Goal: Task Accomplishment & Management: Use online tool/utility

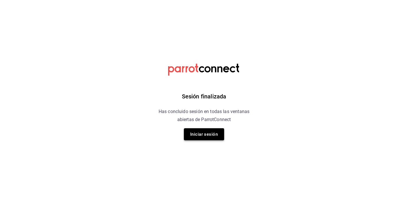
click at [200, 137] on button "Iniciar sesión" at bounding box center [204, 134] width 40 height 12
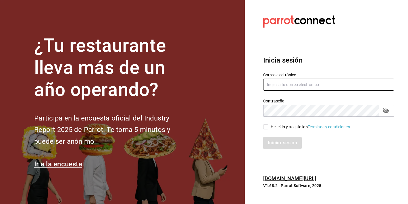
type input "marketing@quimerapl.com"
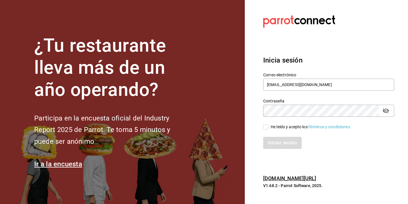
click at [266, 127] on input "He leído y acepto los Términos y condiciones." at bounding box center [265, 126] width 5 height 5
checkbox input "true"
click at [275, 148] on button "Iniciar sesión" at bounding box center [282, 143] width 39 height 12
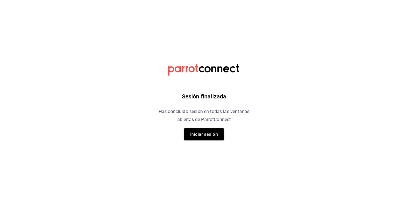
click at [224, 135] on div "Sesión finalizada Has concluido sesión en todas las ventanas abiertas de Parrot…" at bounding box center [203, 102] width 145 height 204
click at [212, 135] on button "Iniciar sesión" at bounding box center [204, 134] width 40 height 12
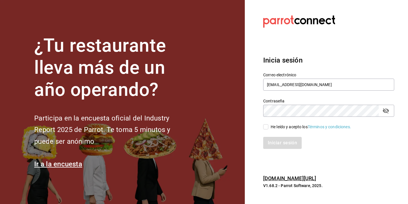
click at [272, 124] on div "He leído y acepto los Términos y condiciones." at bounding box center [310, 127] width 80 height 6
click at [268, 124] on input "He leído y acepto los Términos y condiciones." at bounding box center [265, 126] width 5 height 5
checkbox input "true"
click at [272, 147] on button "Iniciar sesión" at bounding box center [282, 143] width 39 height 12
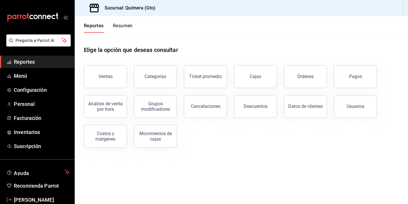
click at [97, 57] on div "Elige la opción que deseas consultar" at bounding box center [241, 46] width 315 height 26
click at [105, 80] on button "Ventas" at bounding box center [105, 76] width 43 height 23
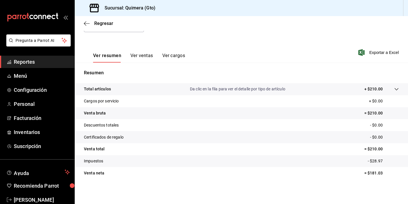
scroll to position [71, 0]
click at [148, 61] on button "Ver ventas" at bounding box center [141, 58] width 23 height 10
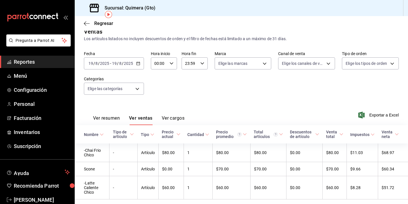
scroll to position [25, 0]
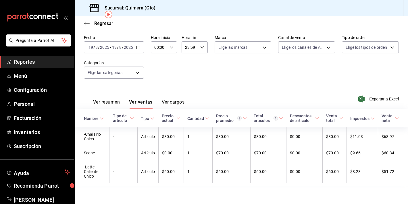
click at [105, 102] on button "Ver resumen" at bounding box center [106, 104] width 27 height 10
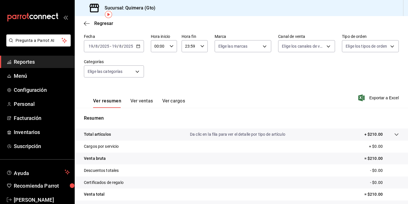
click at [133, 51] on div "[DATE] [DATE] - [DATE] [DATE]" at bounding box center [114, 46] width 60 height 12
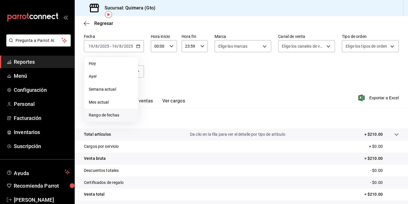
click at [121, 115] on span "Rango de fechas" at bounding box center [111, 115] width 44 height 6
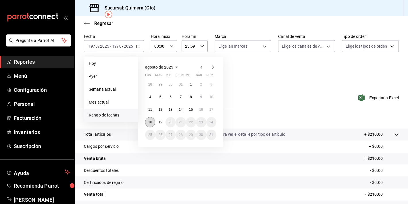
click at [151, 125] on button "18" at bounding box center [150, 122] width 10 height 10
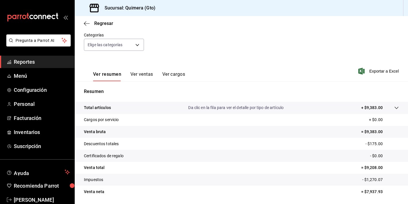
scroll to position [71, 0]
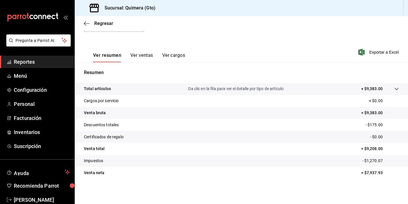
click at [135, 57] on button "Ver ventas" at bounding box center [141, 58] width 23 height 10
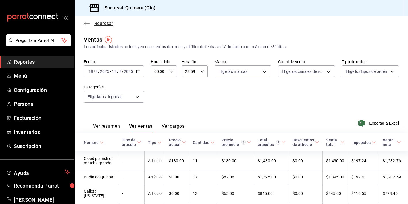
click at [84, 21] on icon "button" at bounding box center [87, 23] width 6 height 5
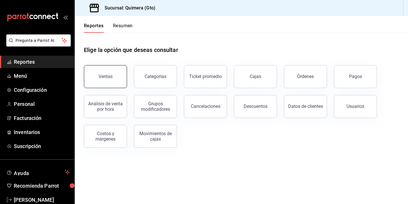
click at [117, 74] on button "Ventas" at bounding box center [105, 76] width 43 height 23
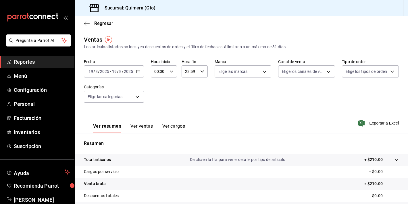
click at [136, 67] on div "[DATE] [DATE] - [DATE] [DATE]" at bounding box center [114, 71] width 60 height 12
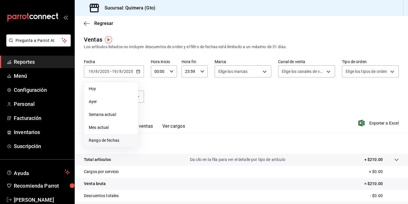
click at [119, 139] on span "Rango de fechas" at bounding box center [111, 140] width 44 height 6
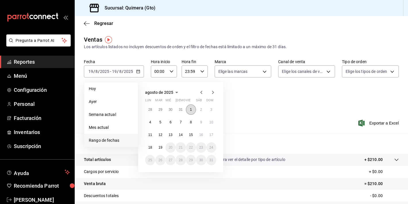
click at [191, 110] on abbr "1" at bounding box center [191, 110] width 2 height 4
click at [153, 148] on button "18" at bounding box center [150, 147] width 10 height 10
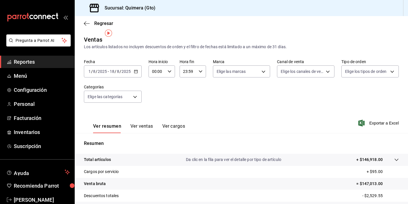
scroll to position [71, 0]
